Goal: Task Accomplishment & Management: Complete application form

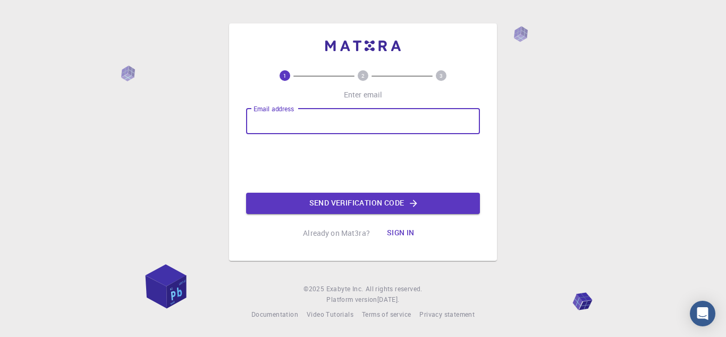
click at [278, 123] on input "Email address" at bounding box center [363, 121] width 234 height 26
type input "[EMAIL_ADDRESS][DOMAIN_NAME]"
click at [345, 205] on button "Send verification code" at bounding box center [363, 202] width 234 height 21
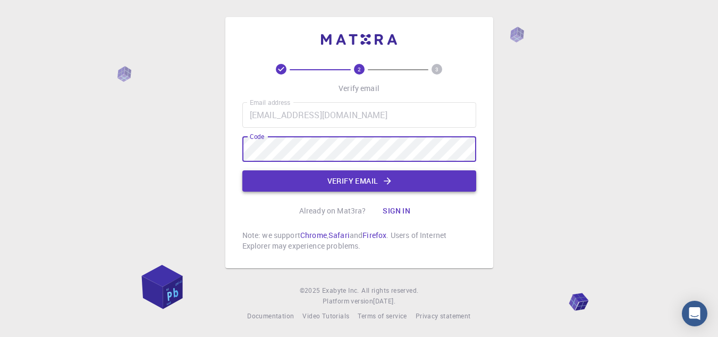
click at [273, 184] on button "Verify email" at bounding box center [359, 180] width 234 height 21
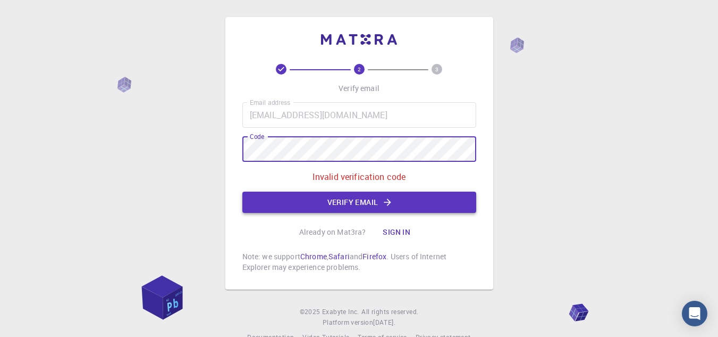
click at [255, 205] on button "Verify email" at bounding box center [359, 201] width 234 height 21
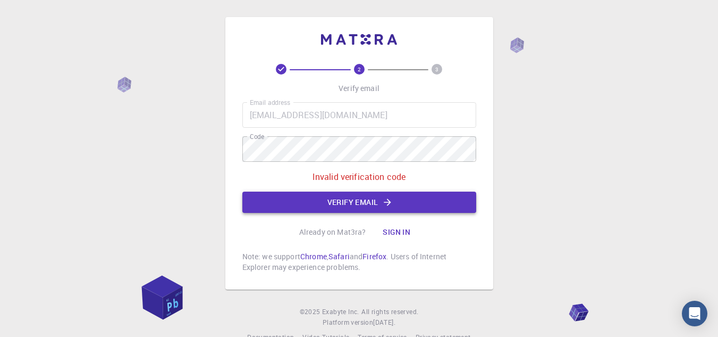
click at [358, 200] on button "Verify email" at bounding box center [359, 201] width 234 height 21
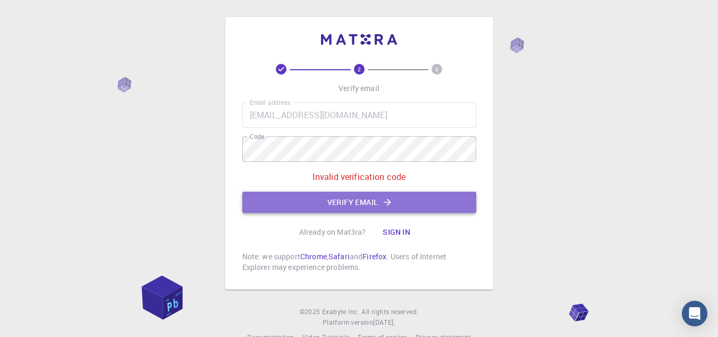
click at [378, 199] on button "Verify email" at bounding box center [359, 201] width 234 height 21
